Goal: Navigation & Orientation: Find specific page/section

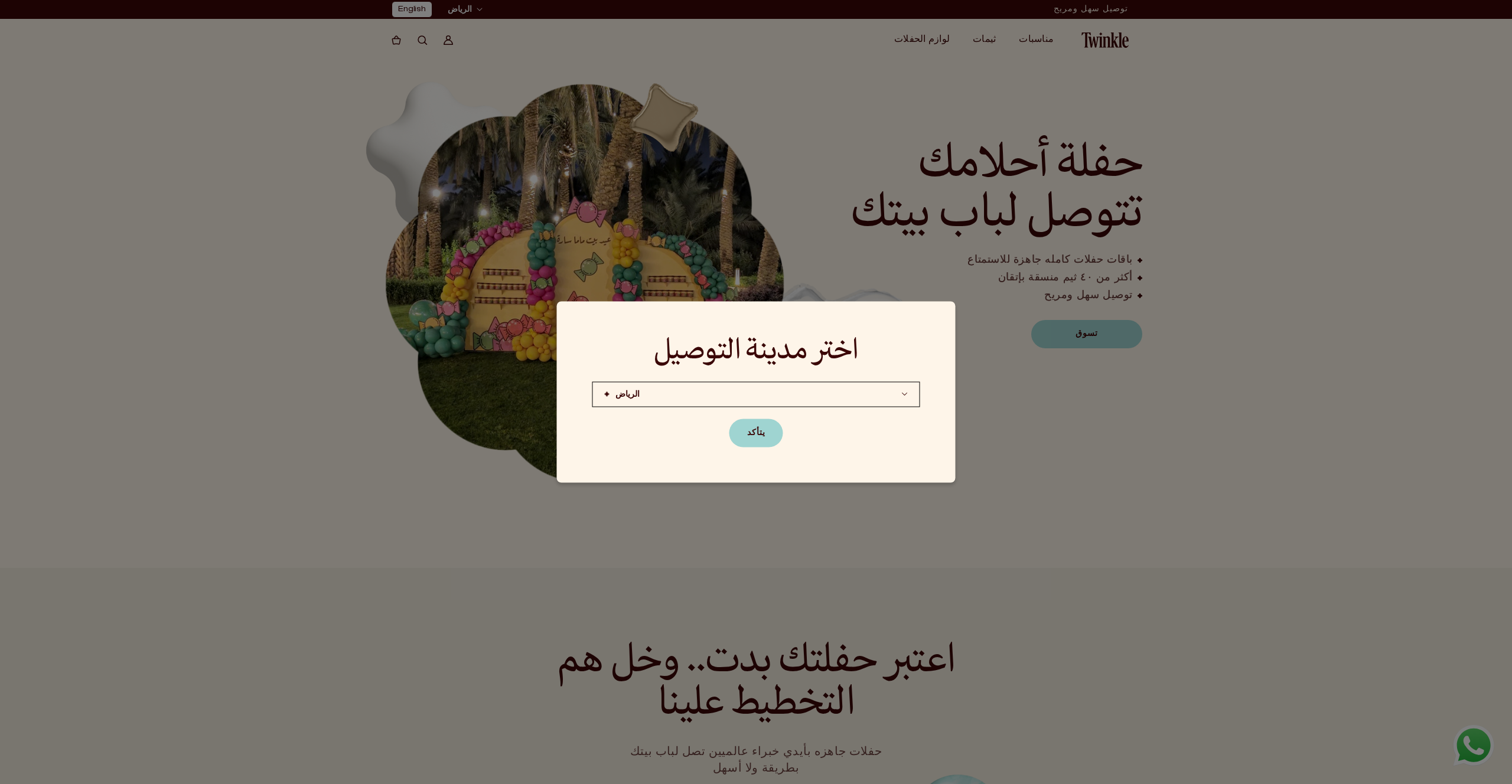
click at [667, 361] on h2 "اختر مدينة التوصيل" at bounding box center [756, 352] width 328 height 31
copy div "اختر مدينة التوصيل"
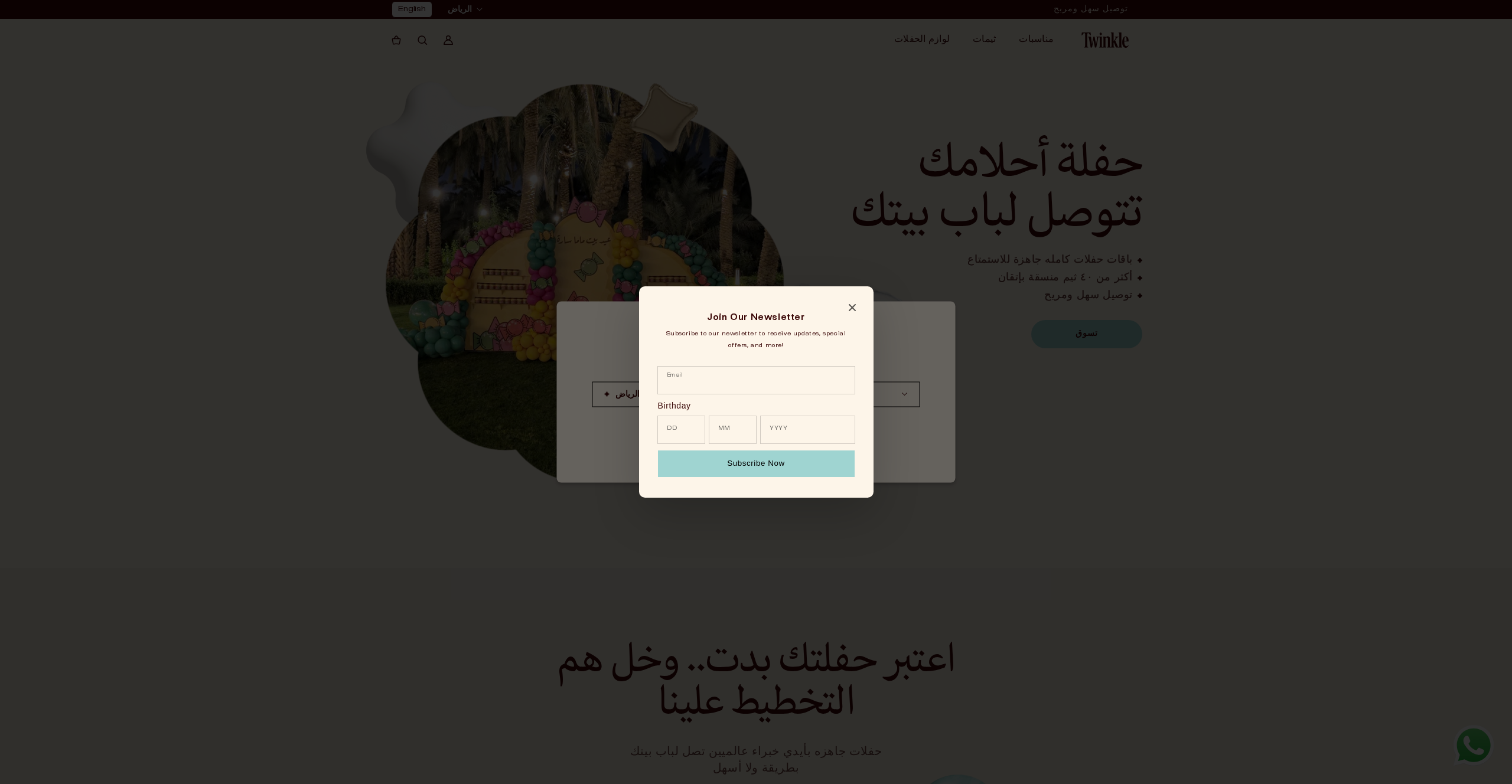
click at [849, 306] on icon "Close modal" at bounding box center [852, 308] width 7 height 7
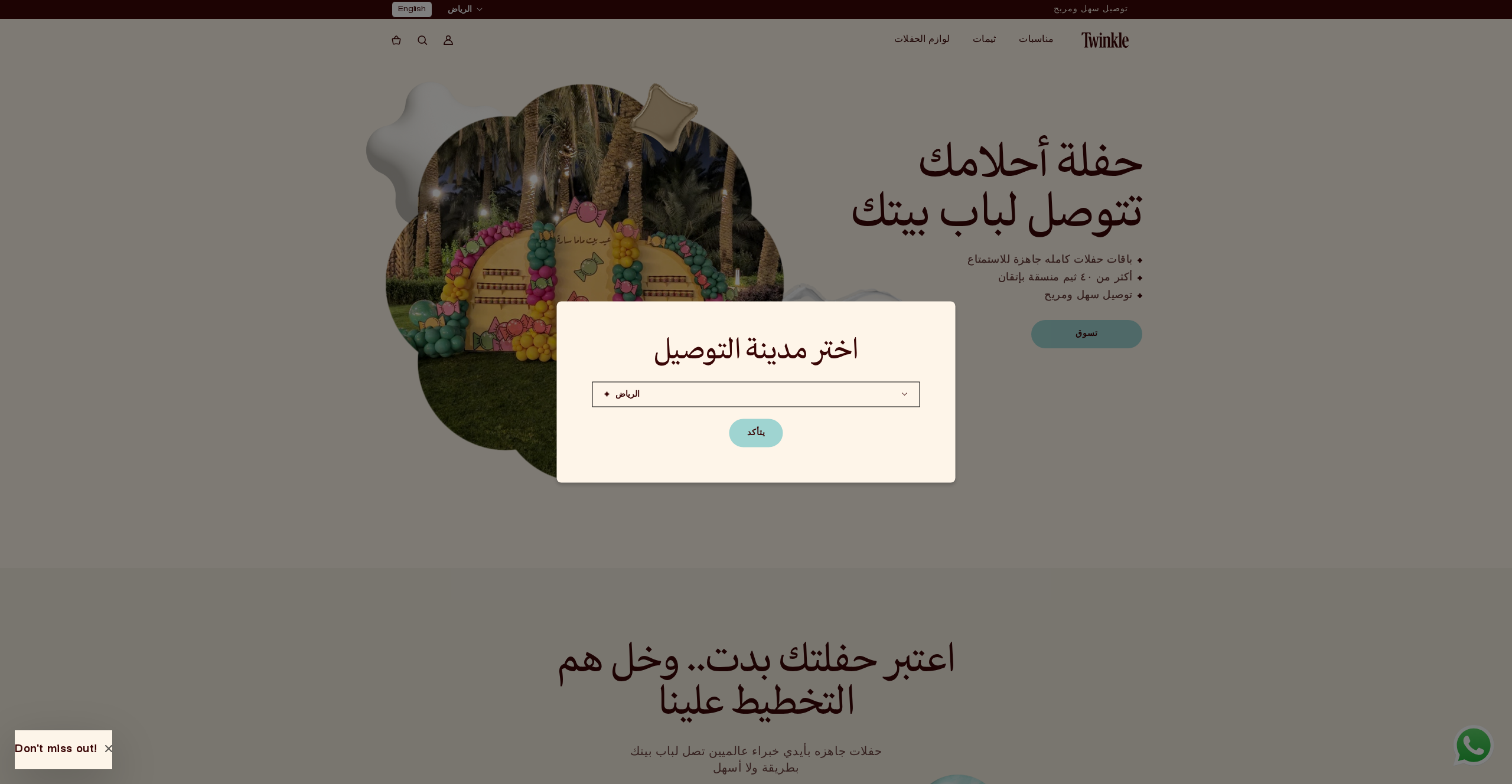
click at [675, 395] on button "الرياض (قريبًا)جده الدوحة (قريبًا)" at bounding box center [756, 395] width 328 height 26
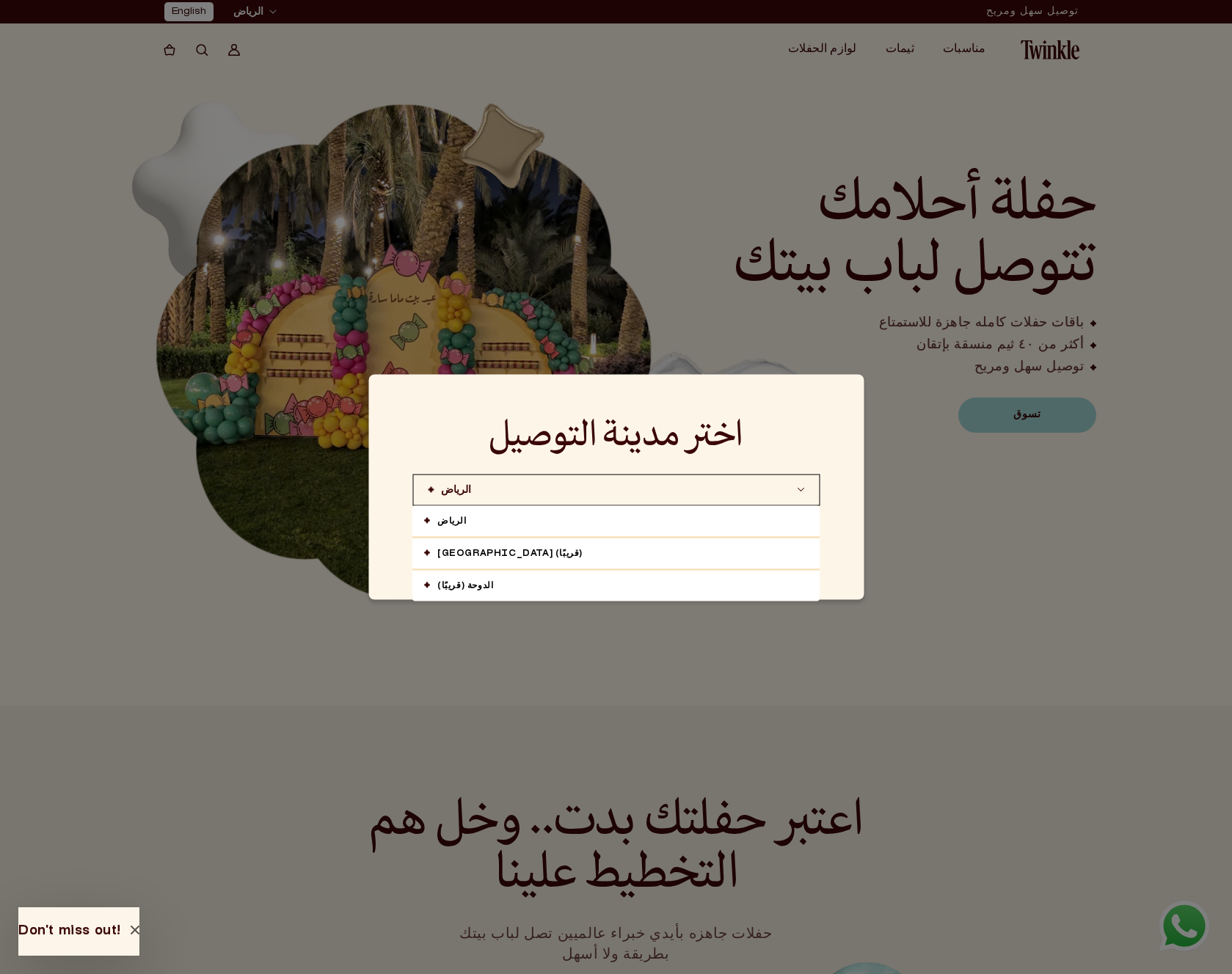
click at [295, 254] on div at bounding box center [616, 487] width 1232 height 974
